Goal: Information Seeking & Learning: Compare options

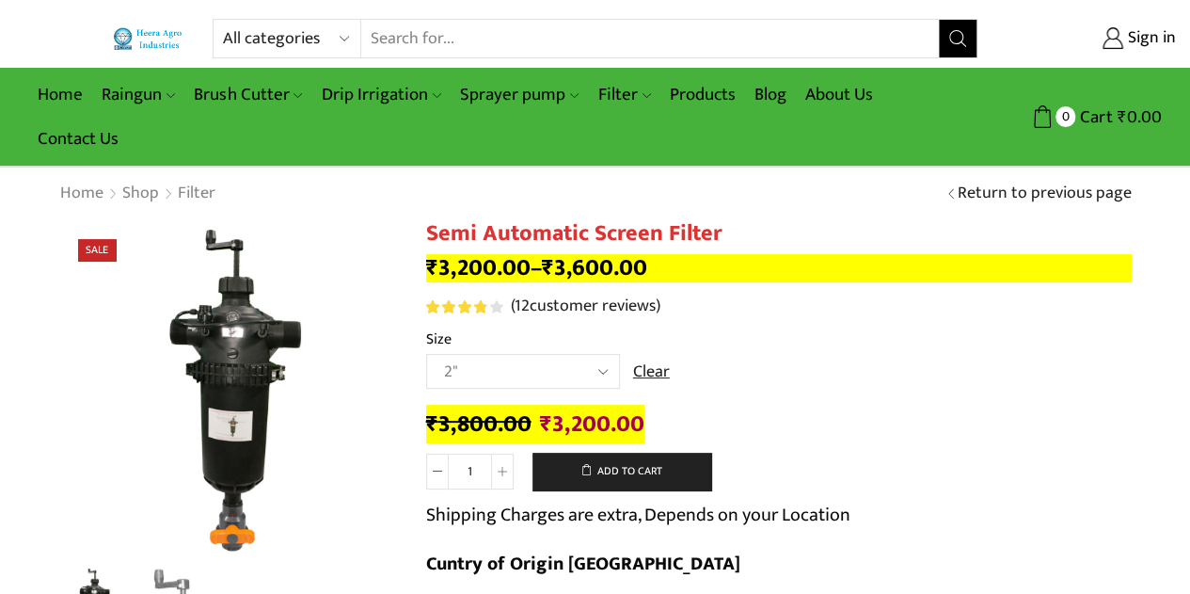
click at [557, 372] on select "Choose an option 2" 2.5" 3"" at bounding box center [523, 371] width 194 height 35
select select "3""
click at [426, 355] on select "Choose an option 2" 2.5" 3"" at bounding box center [523, 371] width 194 height 35
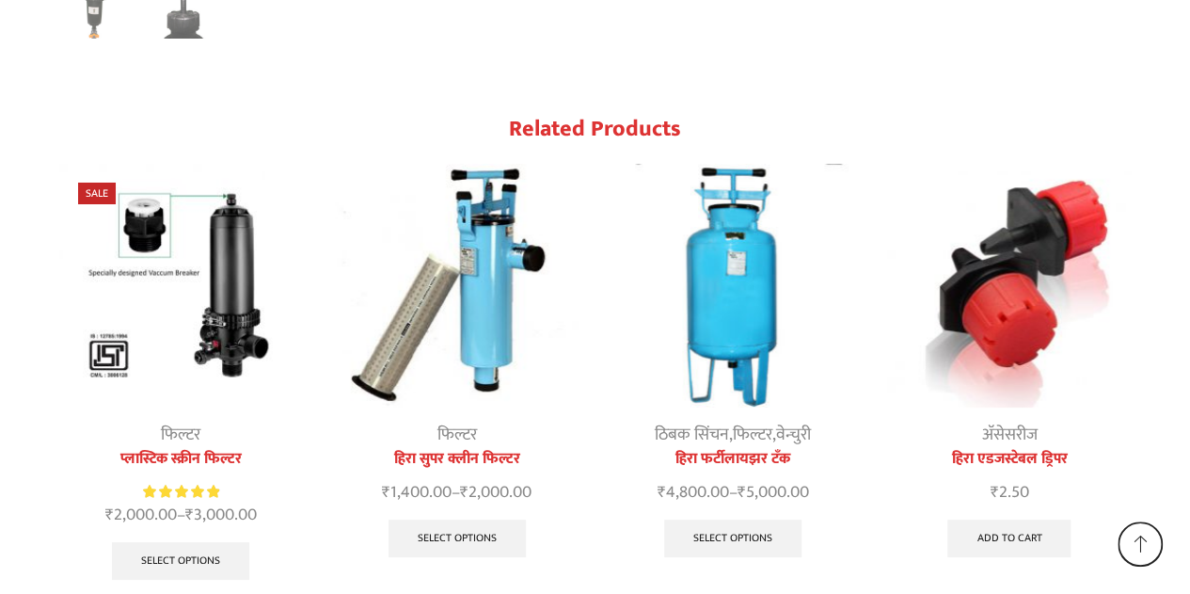
scroll to position [10504, 0]
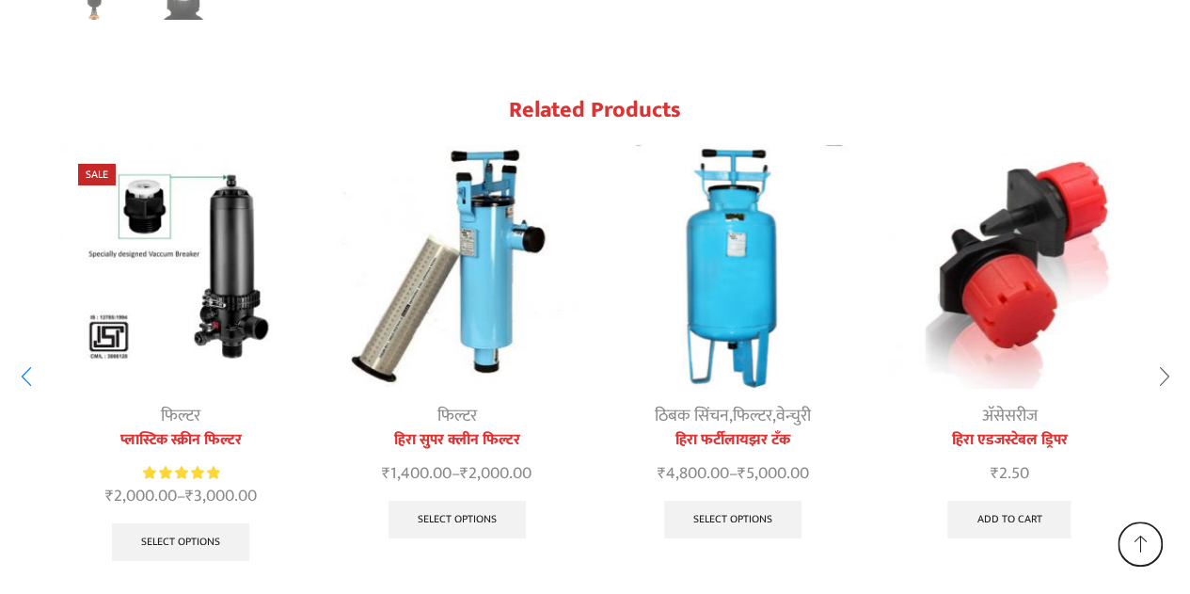
click at [1163, 354] on div "Next slide" at bounding box center [1164, 377] width 47 height 47
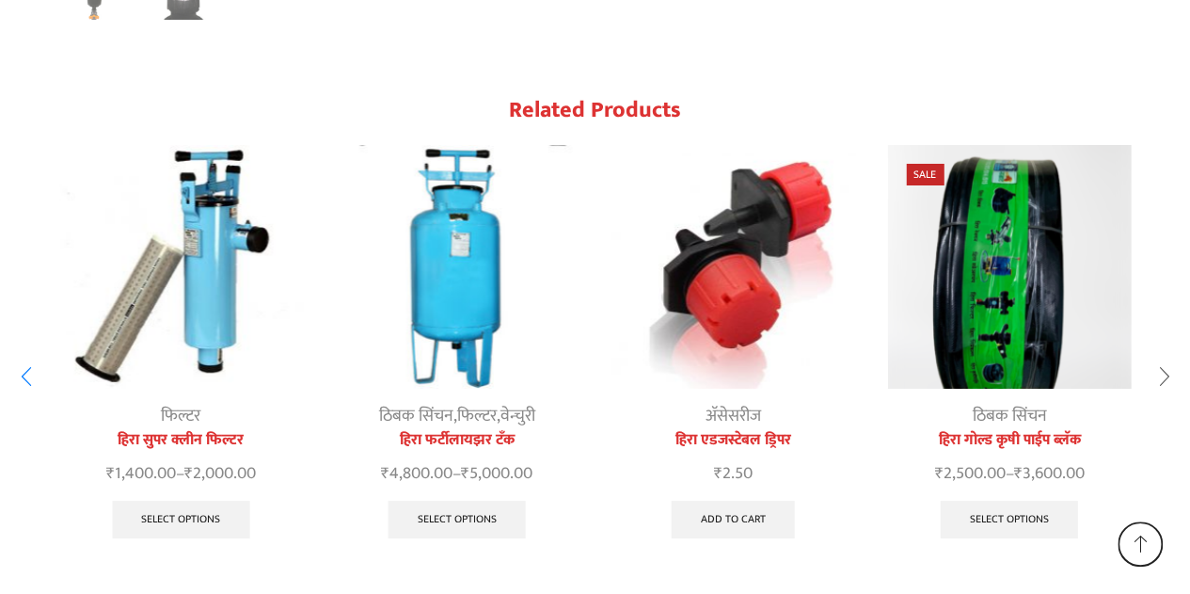
click at [1163, 354] on div "Next slide" at bounding box center [1164, 377] width 47 height 47
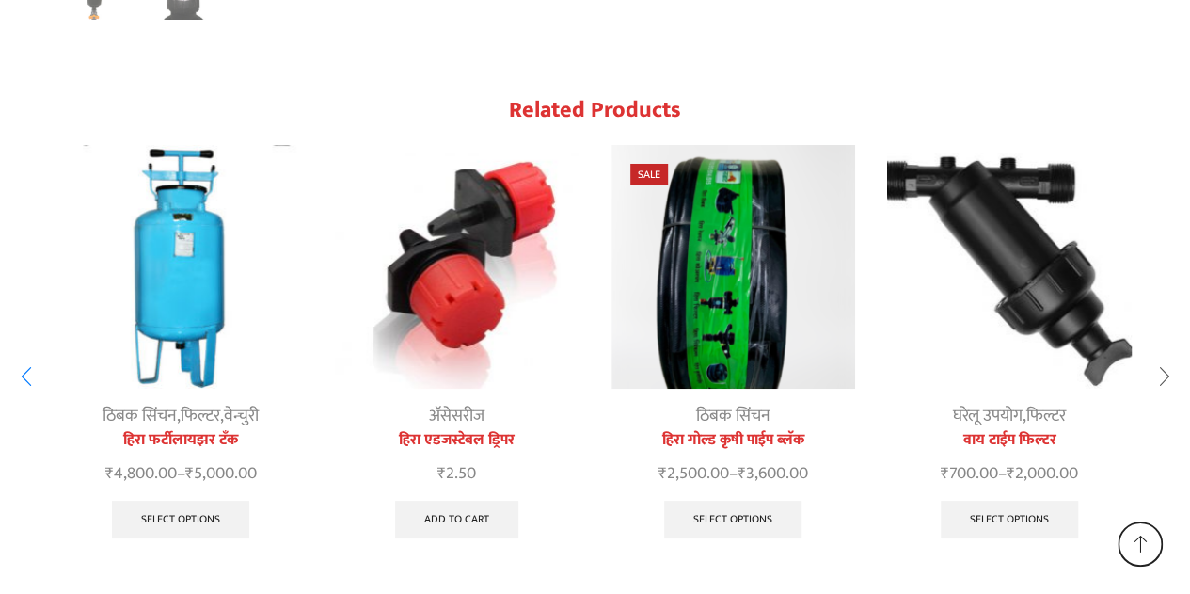
click at [1163, 354] on div "Next slide" at bounding box center [1164, 377] width 47 height 47
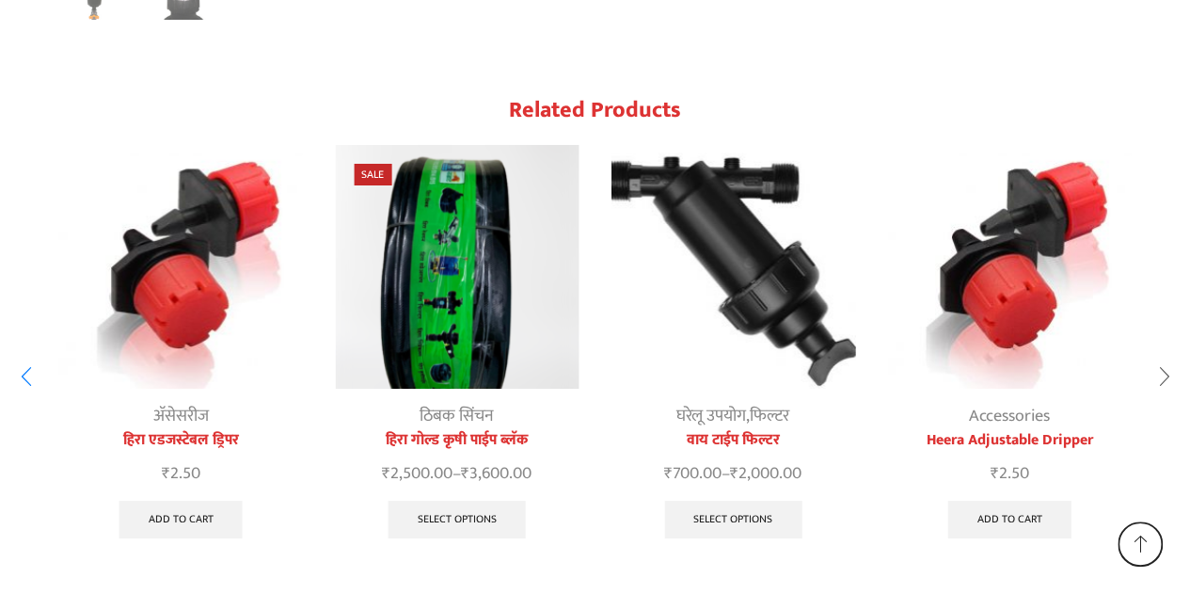
click at [1163, 354] on div "Next slide" at bounding box center [1164, 377] width 47 height 47
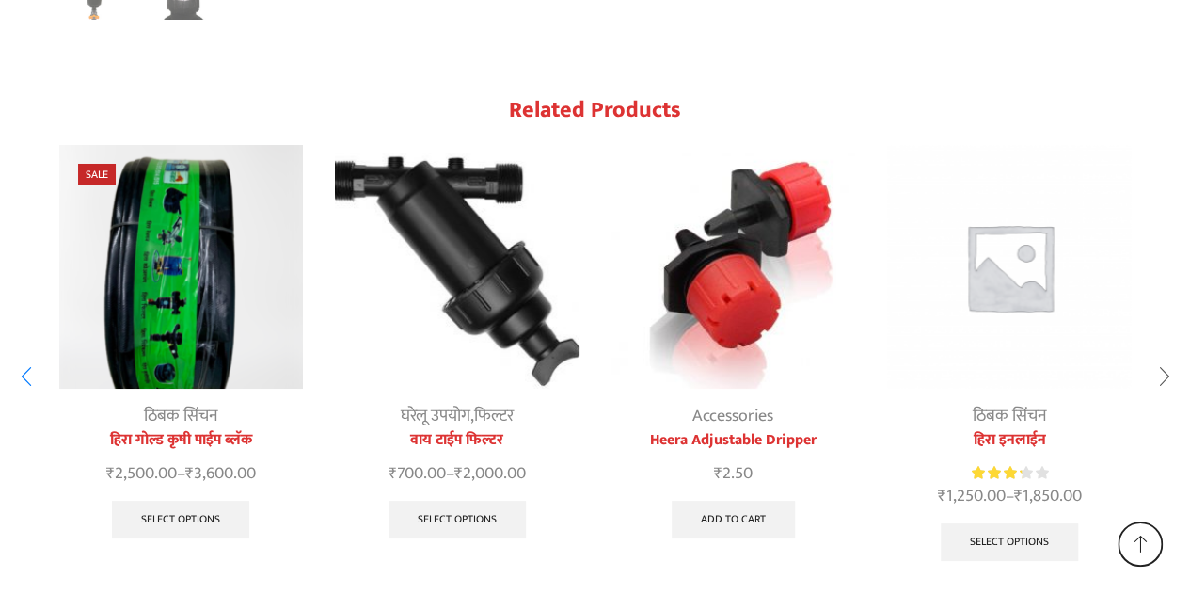
click at [1163, 354] on div "Next slide" at bounding box center [1164, 377] width 47 height 47
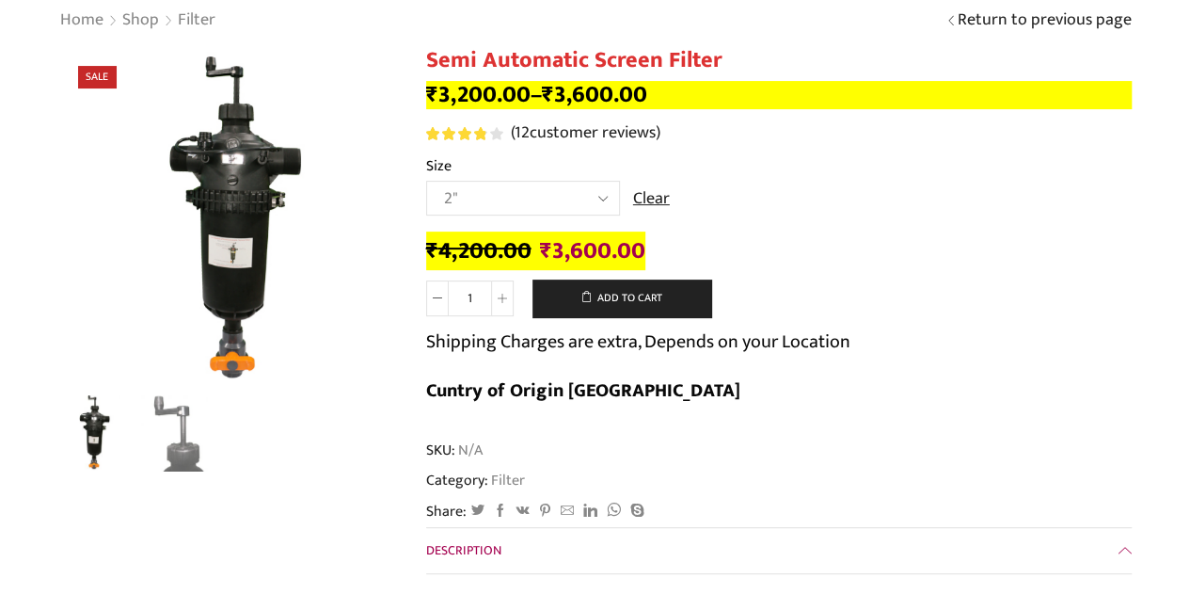
scroll to position [0, 0]
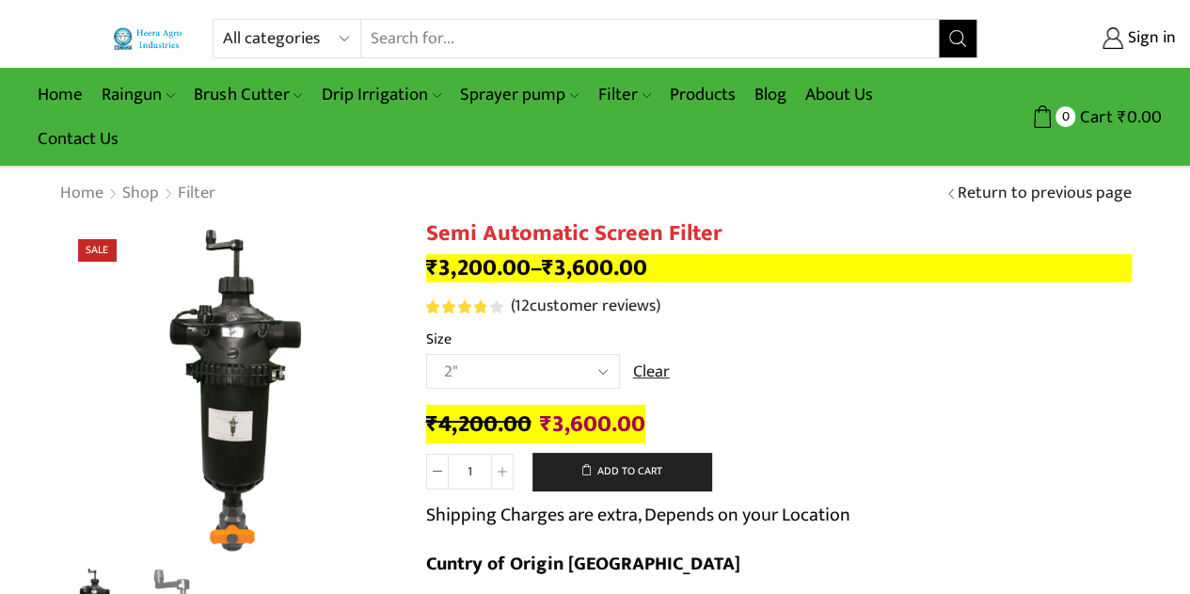
click at [542, 46] on input "Search input" at bounding box center [650, 39] width 578 height 38
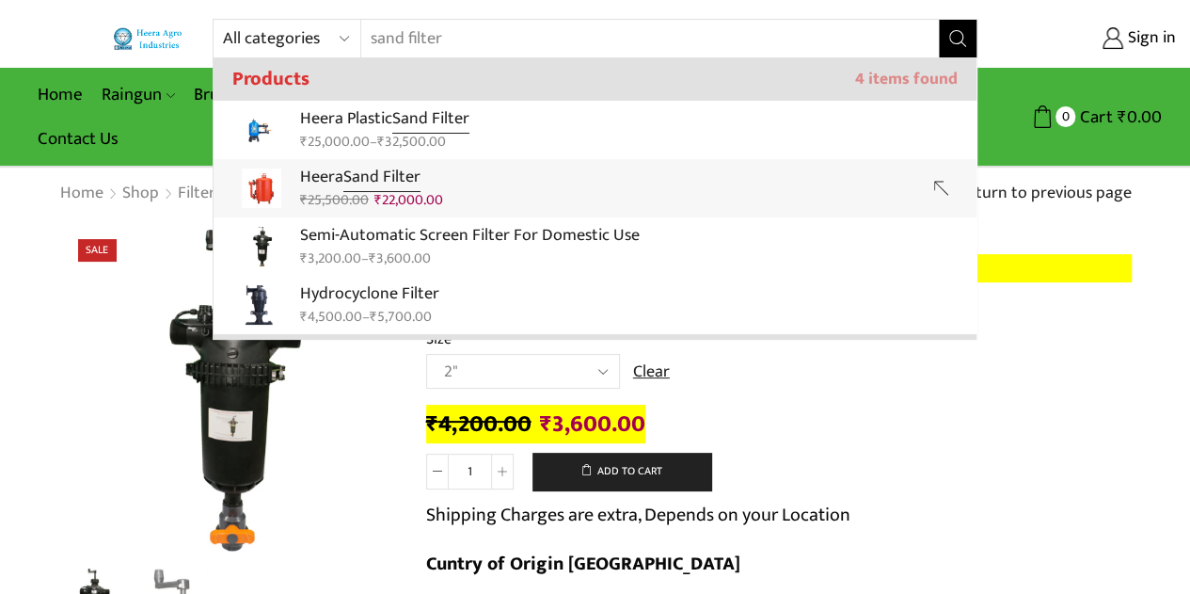
type input "sand filter"
click at [414, 41] on input "sand filter" at bounding box center [638, 39] width 554 height 38
click at [364, 123] on div "All categories Accessories Air Release Valve Brush Cutter Domestic Use Drip Irr…" at bounding box center [595, 83] width 1190 height 167
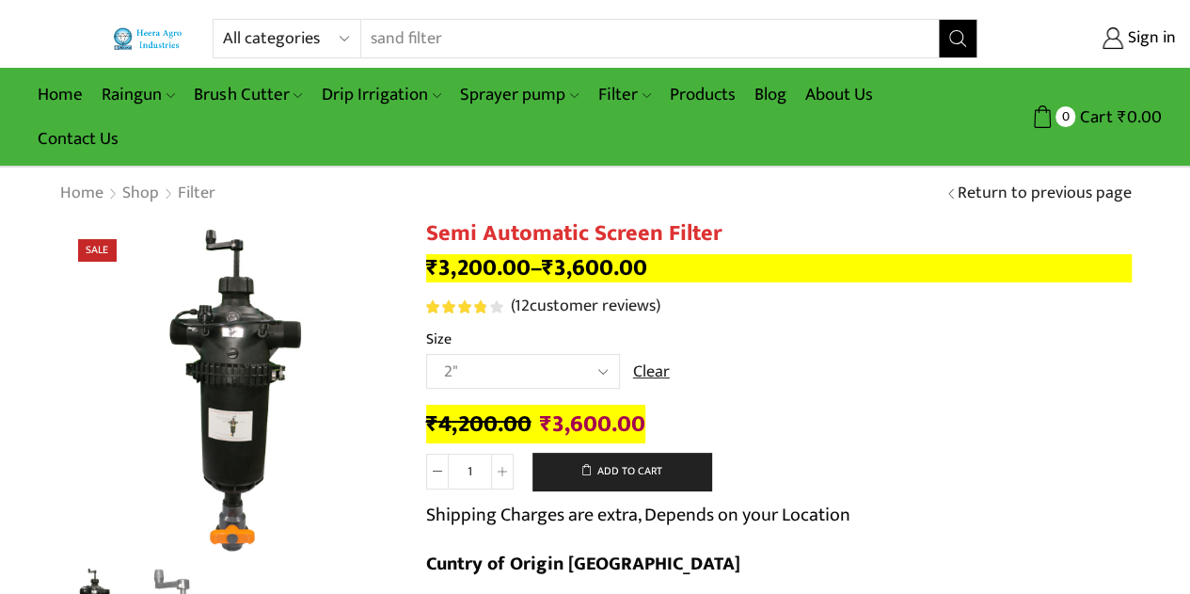
click at [341, 41] on select "All categories Accessories Air Release Valve Brush Cutter Domestic Use Drip Irr…" at bounding box center [292, 39] width 138 height 38
select select "drip-irrigation"
click at [223, 20] on select "All categories Accessories Air Release Valve Brush Cutter Domestic Use Drip Irr…" at bounding box center [292, 39] width 138 height 38
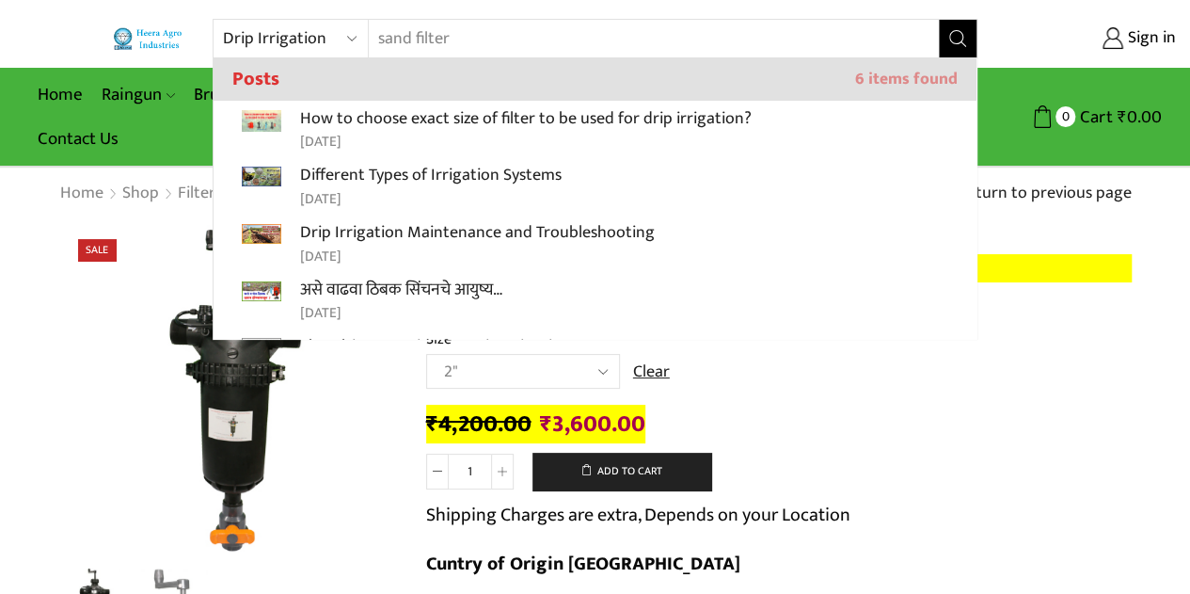
click at [450, 32] on input "sand filter" at bounding box center [642, 39] width 547 height 38
type input "s"
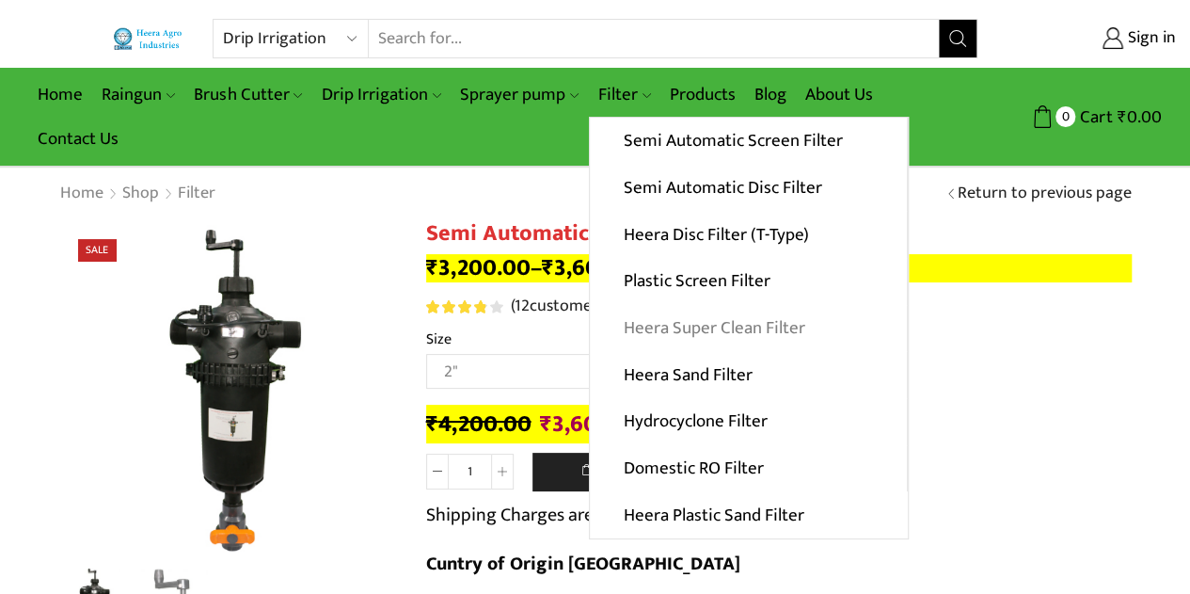
click at [728, 328] on link "Heera Super Clean Filter" at bounding box center [748, 328] width 317 height 47
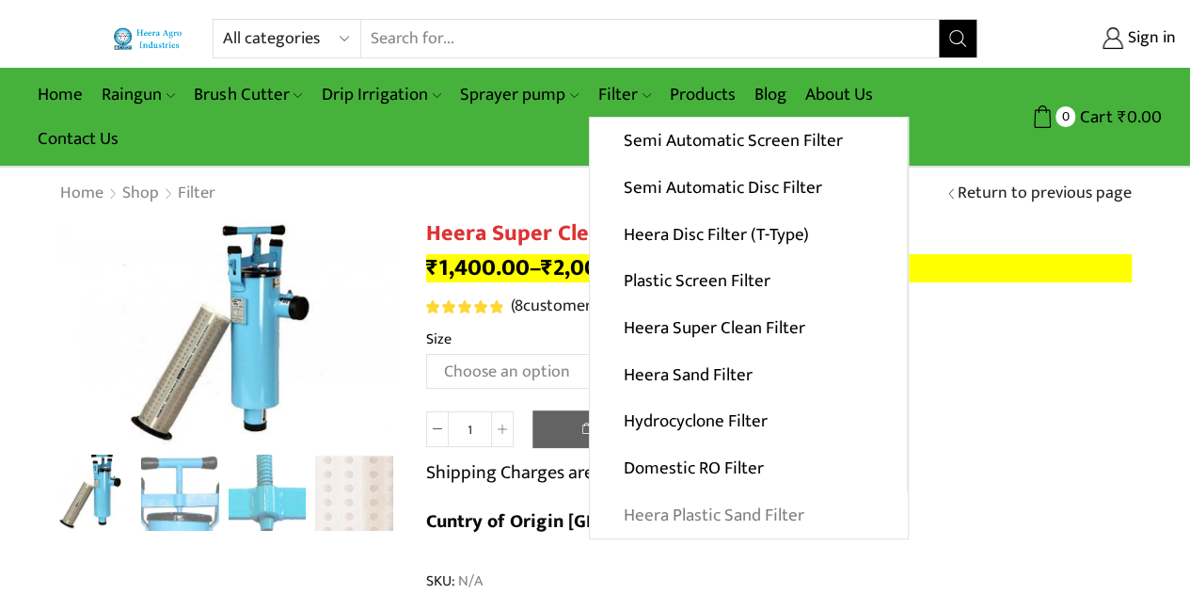
click at [702, 521] on link "Heera Plastic Sand Filter" at bounding box center [749, 514] width 318 height 47
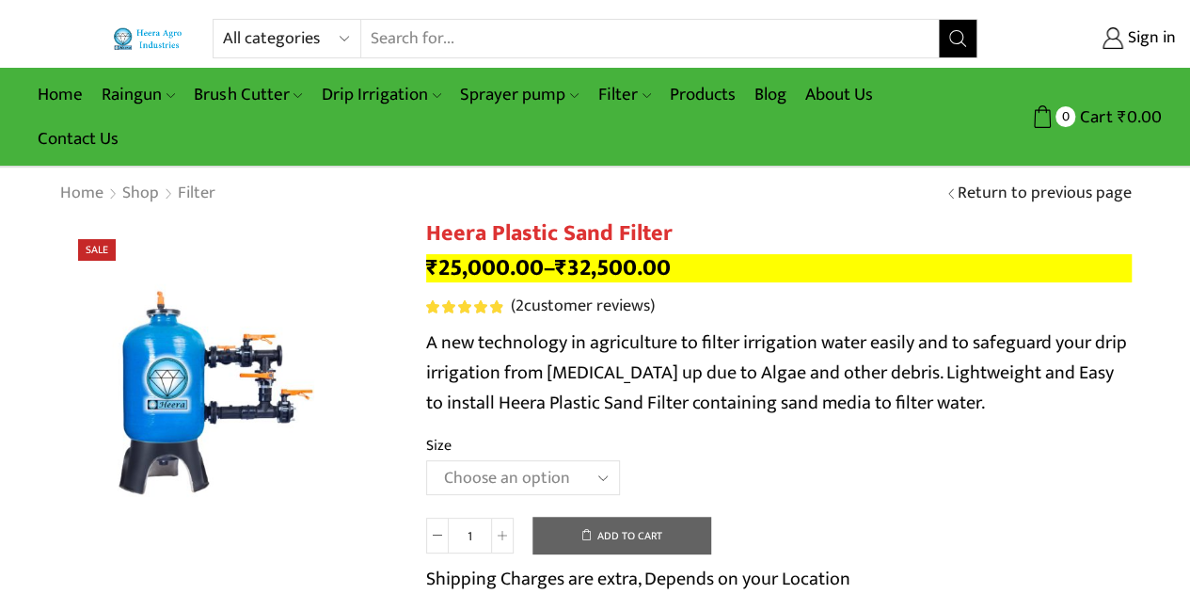
click at [513, 483] on select "Choose an [MEDICAL_DATA].5’’x 30 m3 2’’ x 20 m3 3.0’’x 40 m3 3.0’’x 50 m3" at bounding box center [523, 477] width 194 height 35
click at [426, 461] on select "Choose an [MEDICAL_DATA].5’’x 30 m3 2’’ x 20 m3 3.0’’x 40 m3 3.0’’x 50 m3" at bounding box center [523, 477] width 194 height 35
select select "3-0x-40-m3"
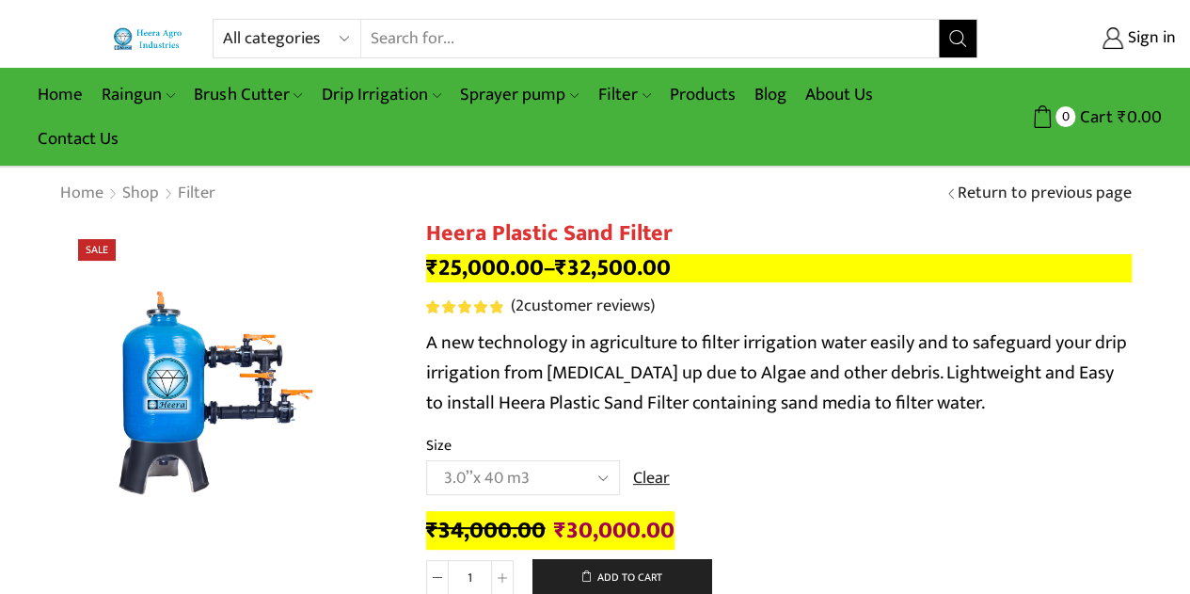
click at [772, 461] on td "Choose an option 2.5’’x 30 m3 2’’ x 20 m3 3.0’’x 40 m3 3.0’’x 50 m3 Clear" at bounding box center [779, 486] width 706 height 52
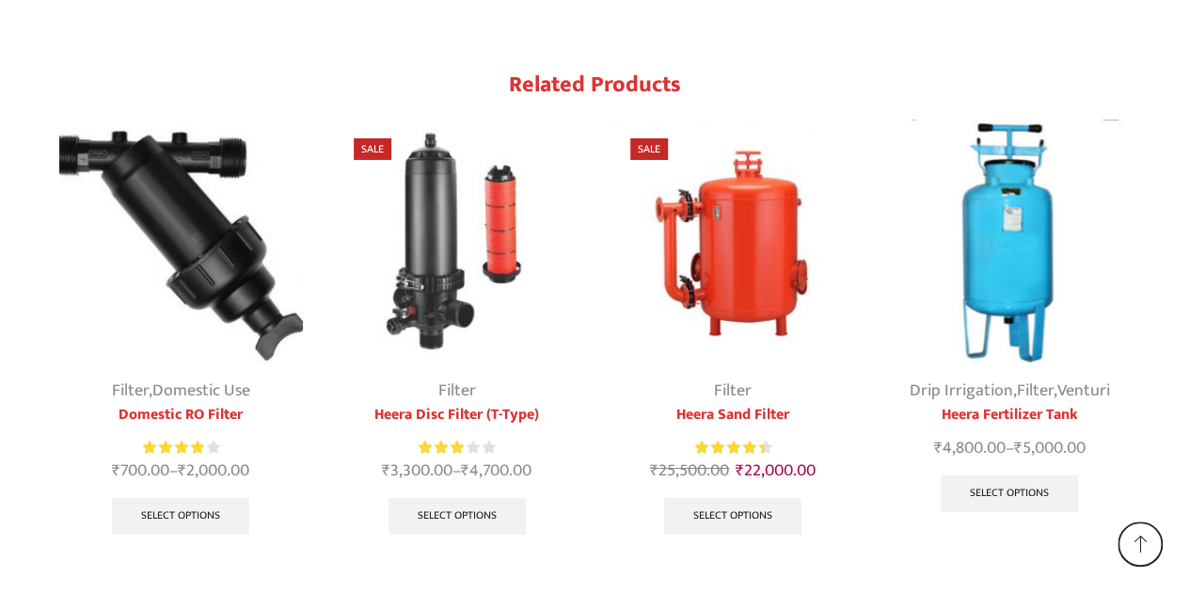
scroll to position [3188, 0]
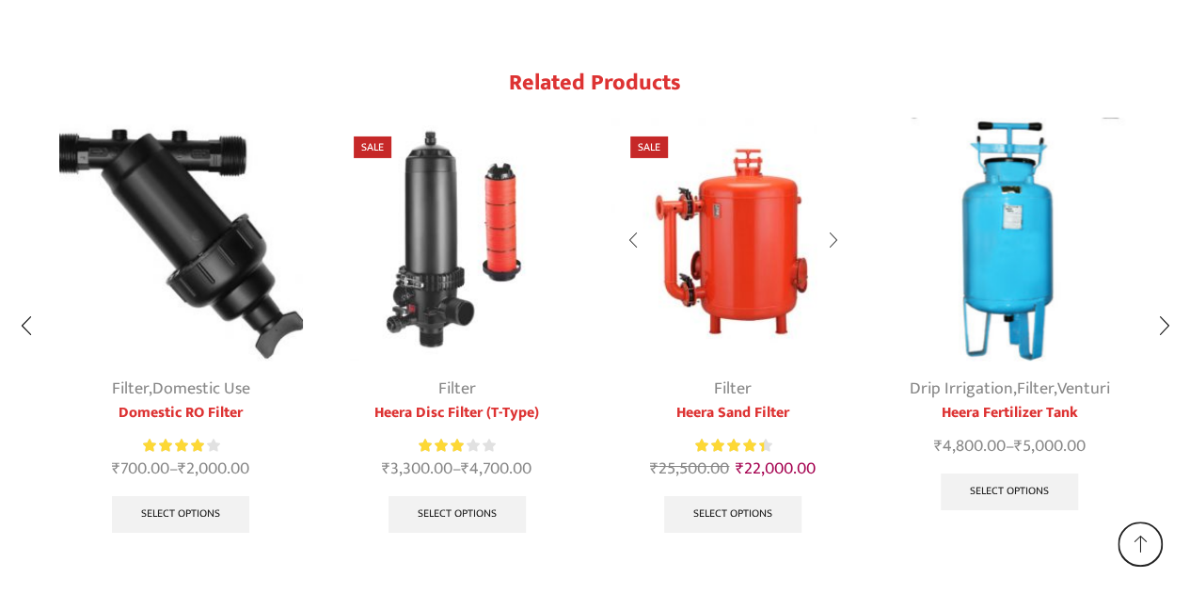
click at [730, 199] on img "3 / 9" at bounding box center [734, 240] width 245 height 245
click at [734, 402] on link "Heera Sand Filter" at bounding box center [734, 413] width 245 height 23
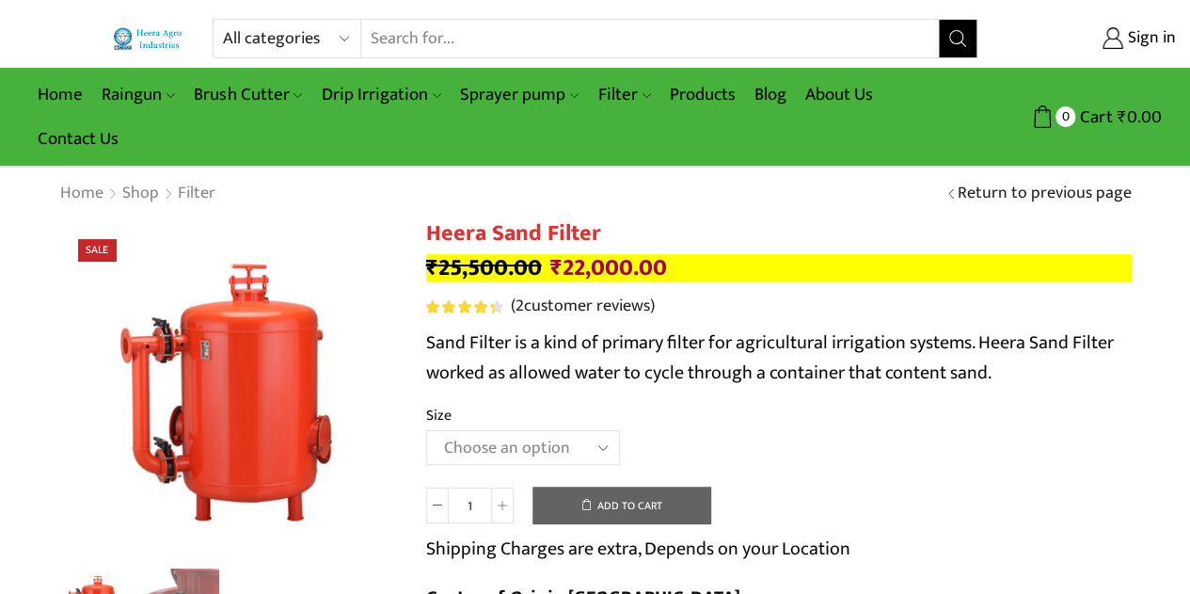
click at [576, 439] on select "Choose an option 3.0’’x 45 m3." at bounding box center [523, 447] width 194 height 35
select select "3-0x-45-m3"
click at [426, 431] on select "Choose an option 3.0’’x 45 m3." at bounding box center [523, 447] width 194 height 35
click at [769, 432] on td "Choose an option 3.0’’x 45 m3. Clear" at bounding box center [779, 456] width 706 height 52
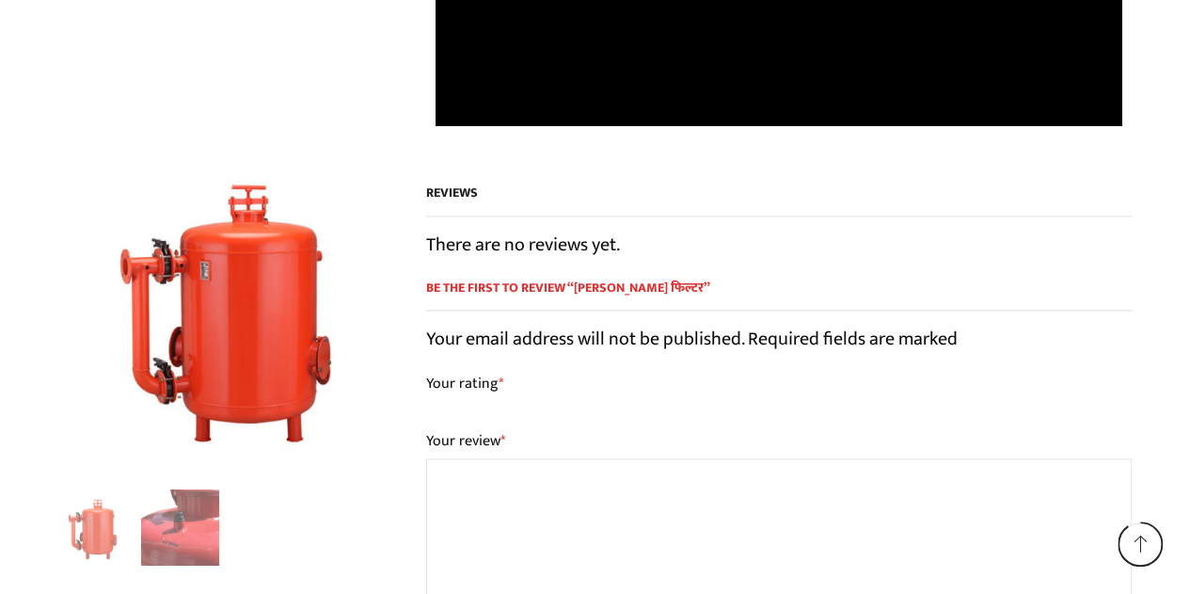
scroll to position [7937, 0]
